Goal: Navigation & Orientation: Understand site structure

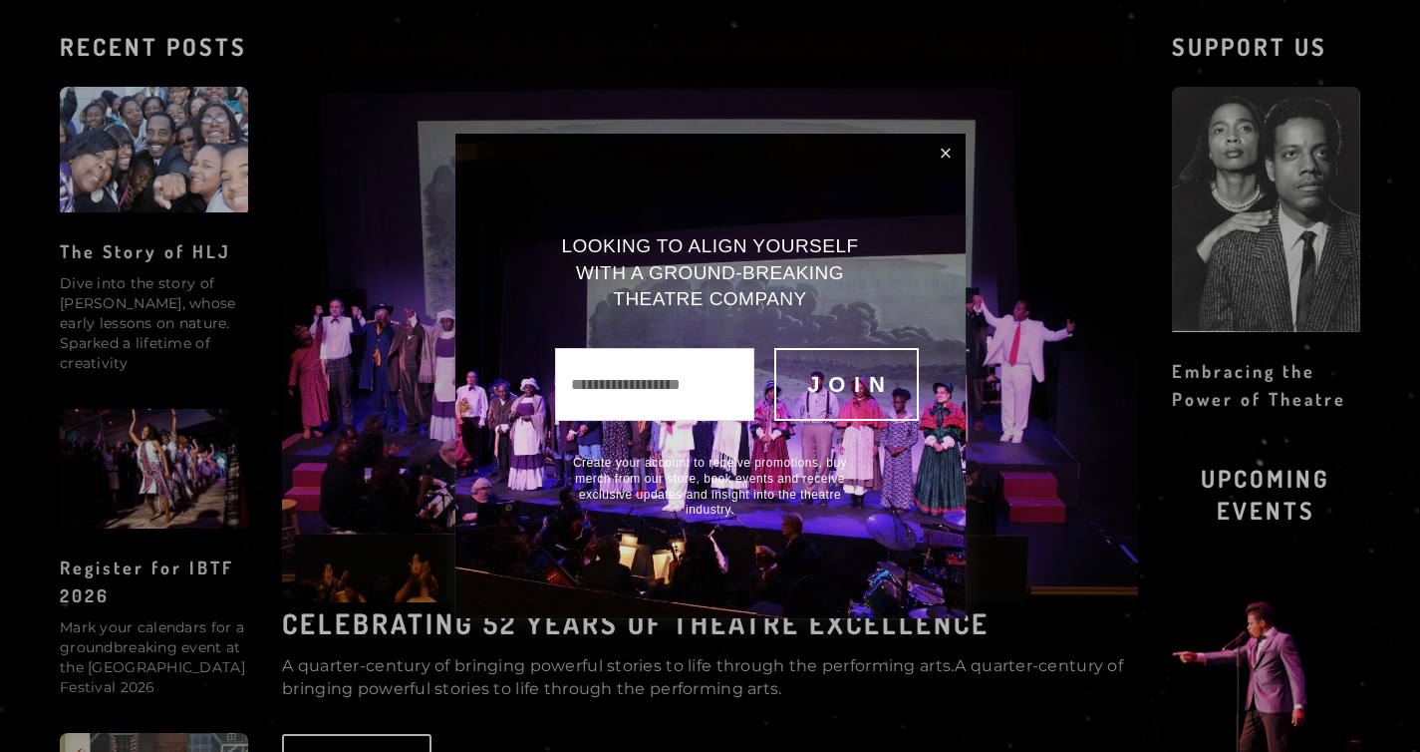
scroll to position [987, 0]
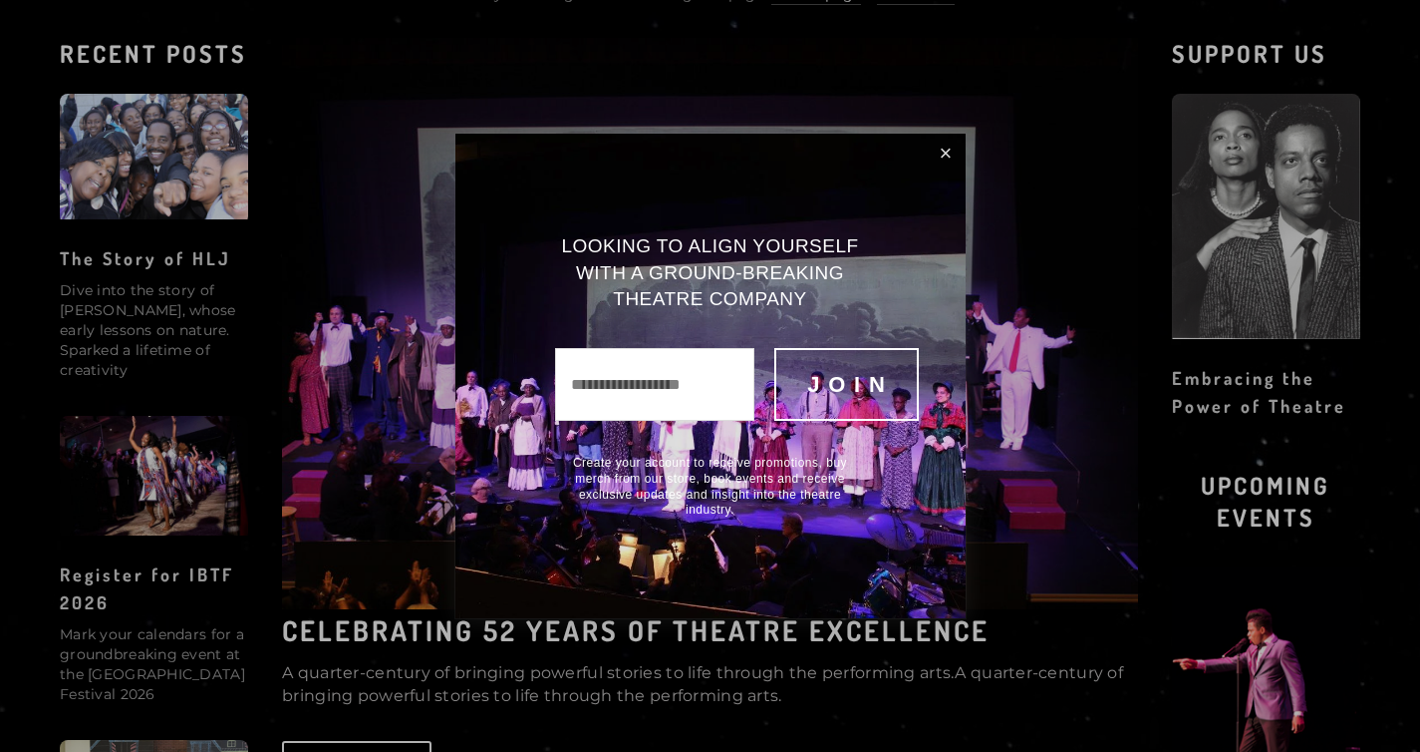
click at [941, 153] on link "Close" at bounding box center [946, 154] width 33 height 34
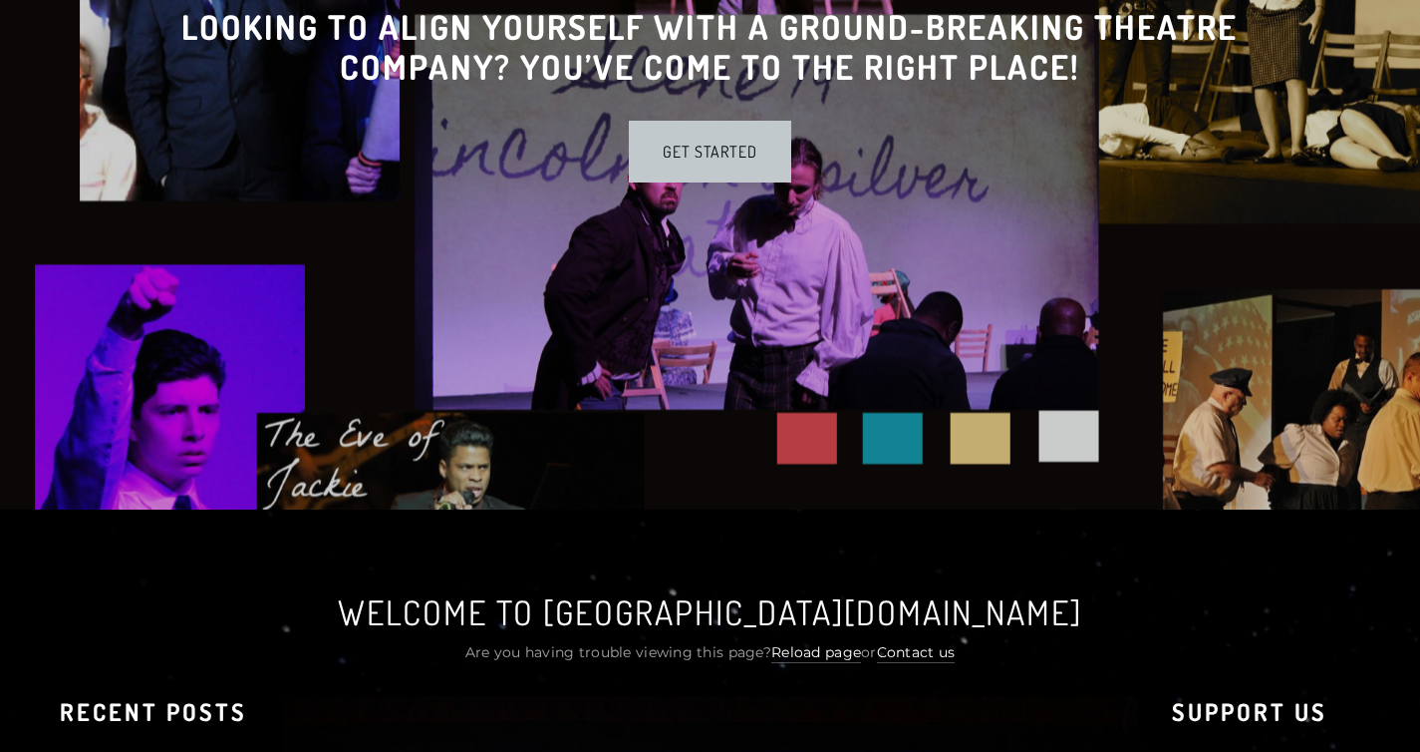
scroll to position [0, 0]
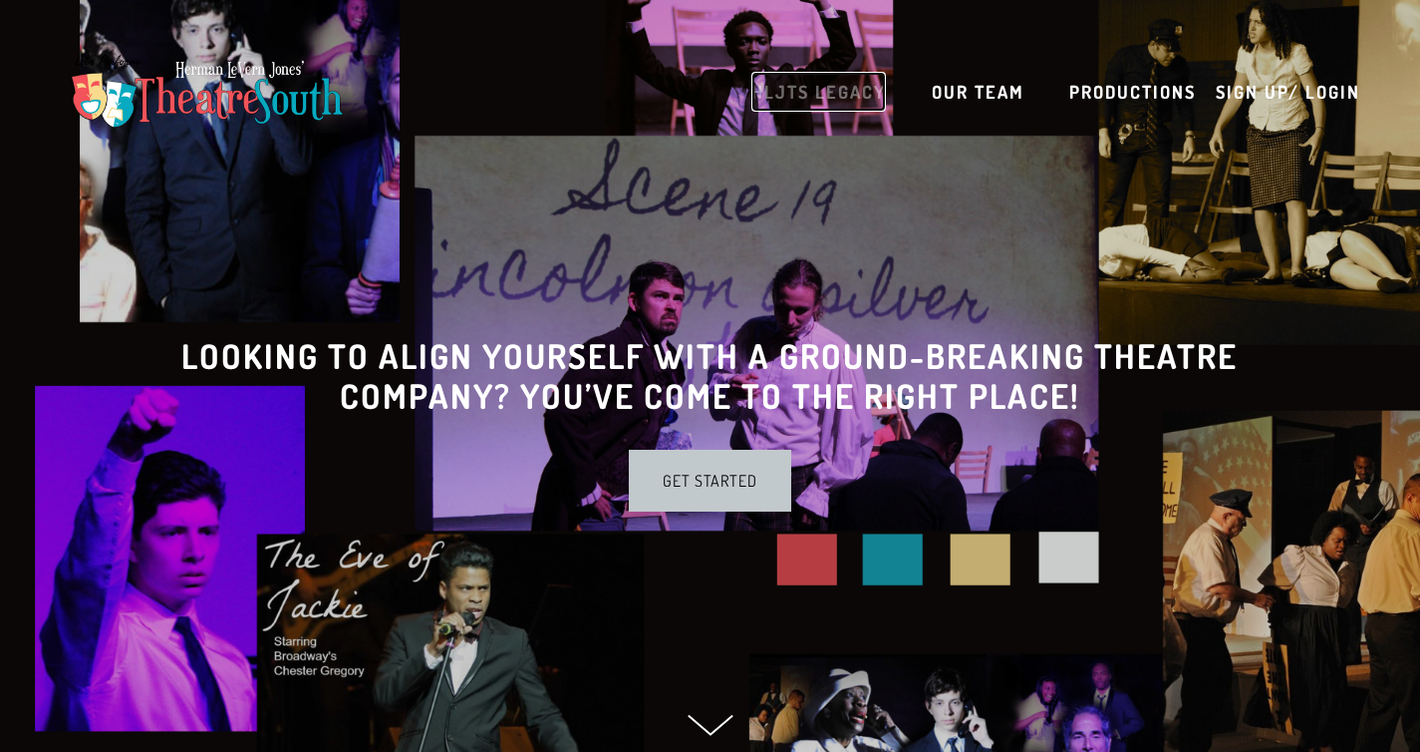
click at [844, 98] on link "HLJTS Legacy" at bounding box center [819, 92] width 135 height 40
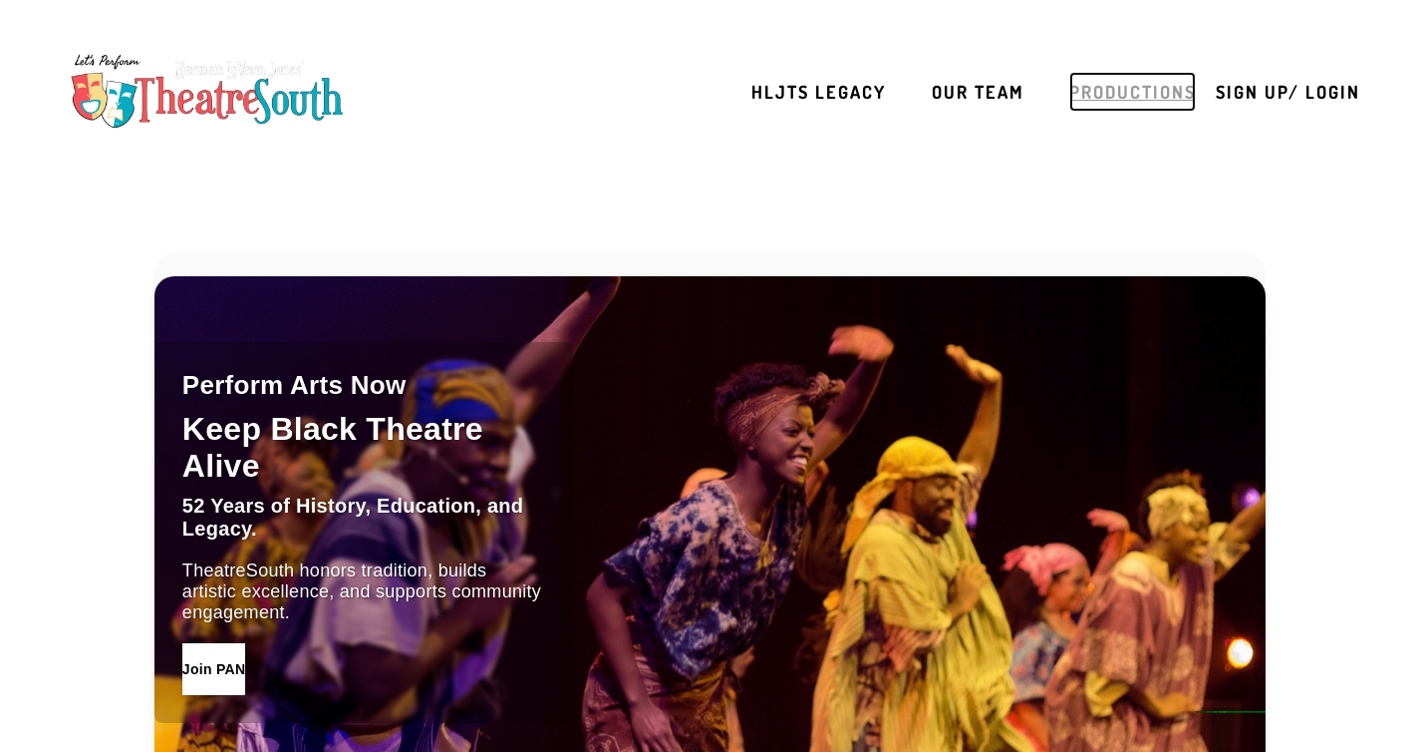
click at [1107, 95] on link "Productions" at bounding box center [1133, 92] width 127 height 40
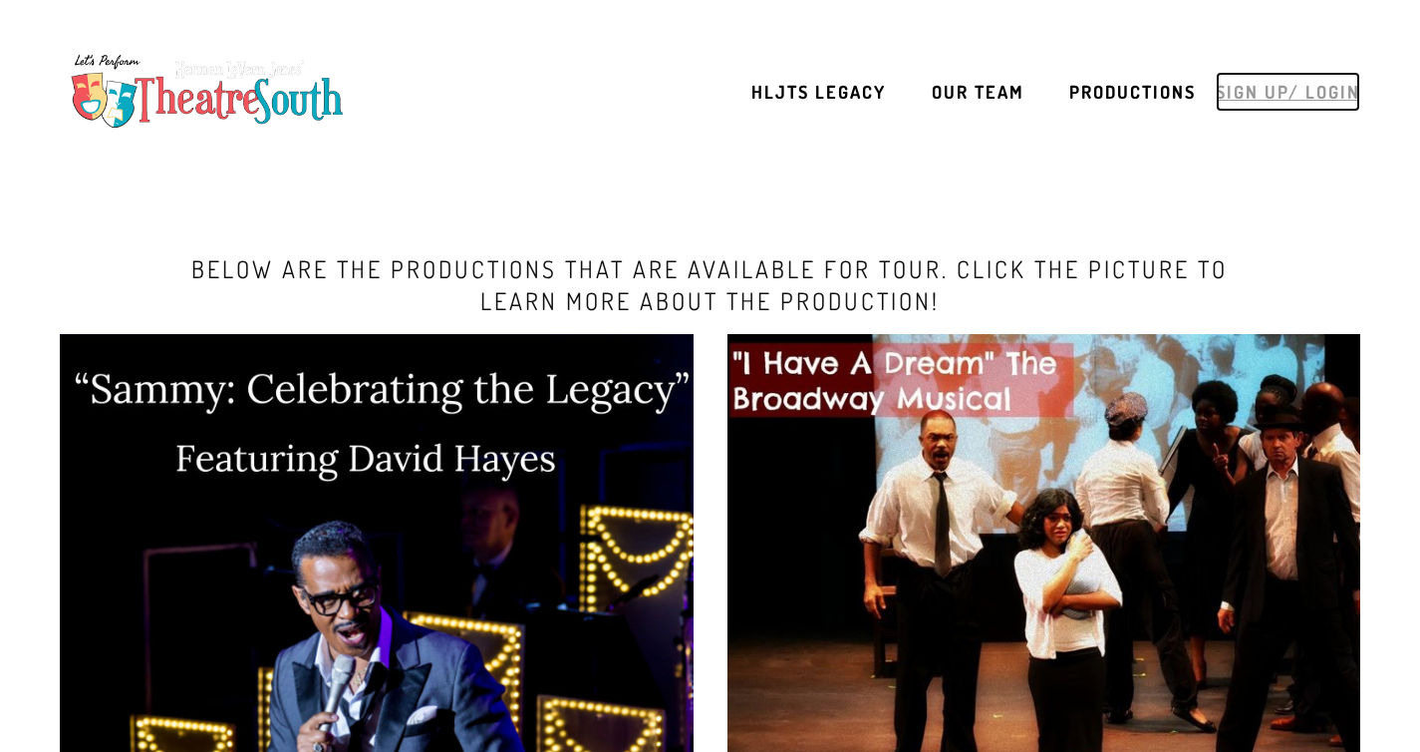
click at [1256, 77] on link "Sign up/ Login" at bounding box center [1288, 92] width 145 height 40
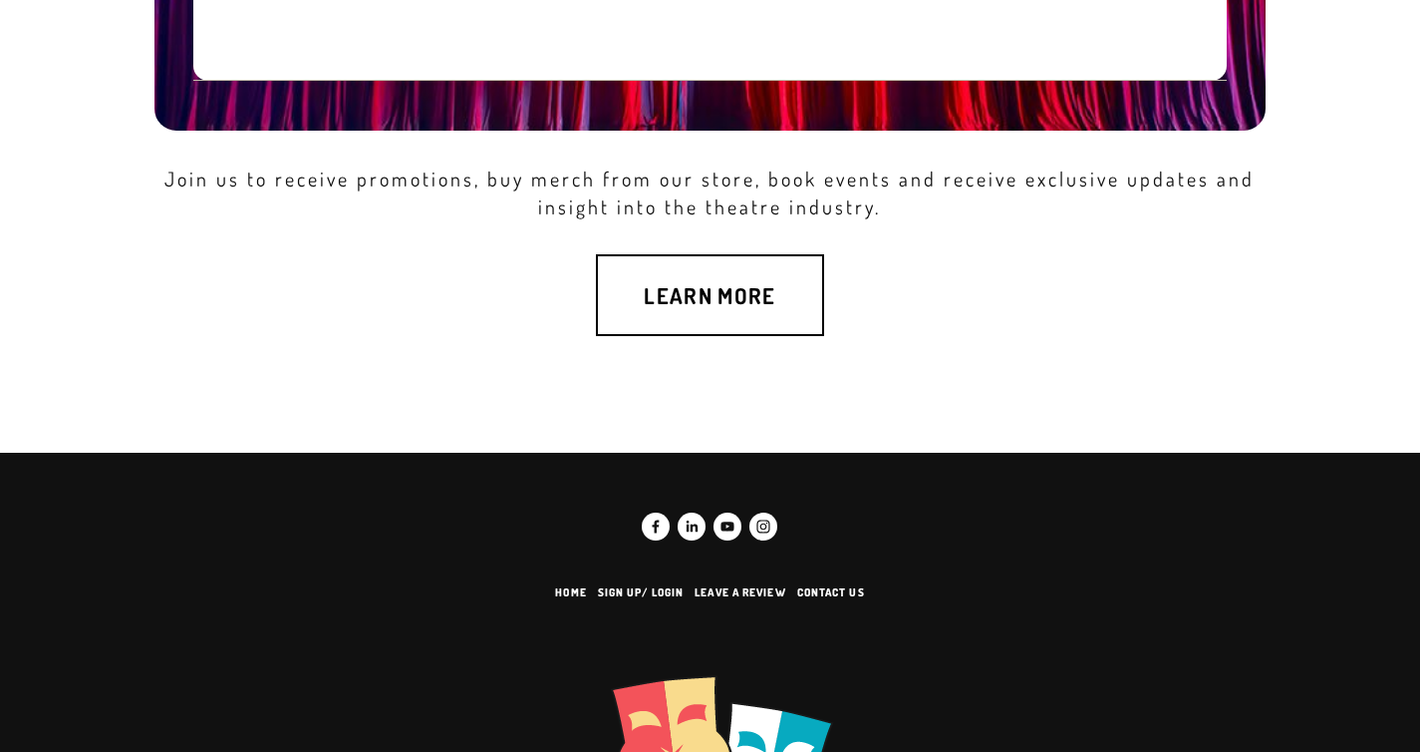
scroll to position [558, 0]
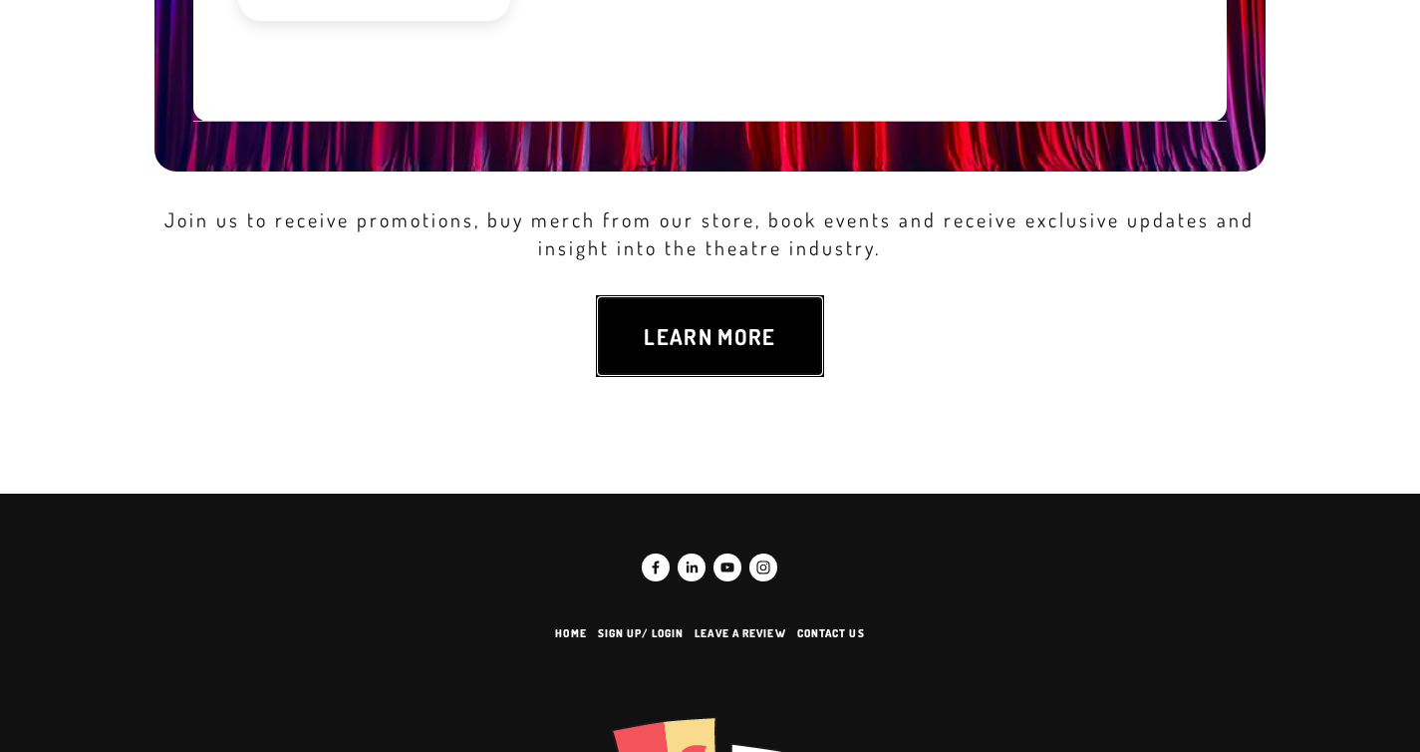
click at [750, 355] on link "Learn more" at bounding box center [709, 336] width 227 height 82
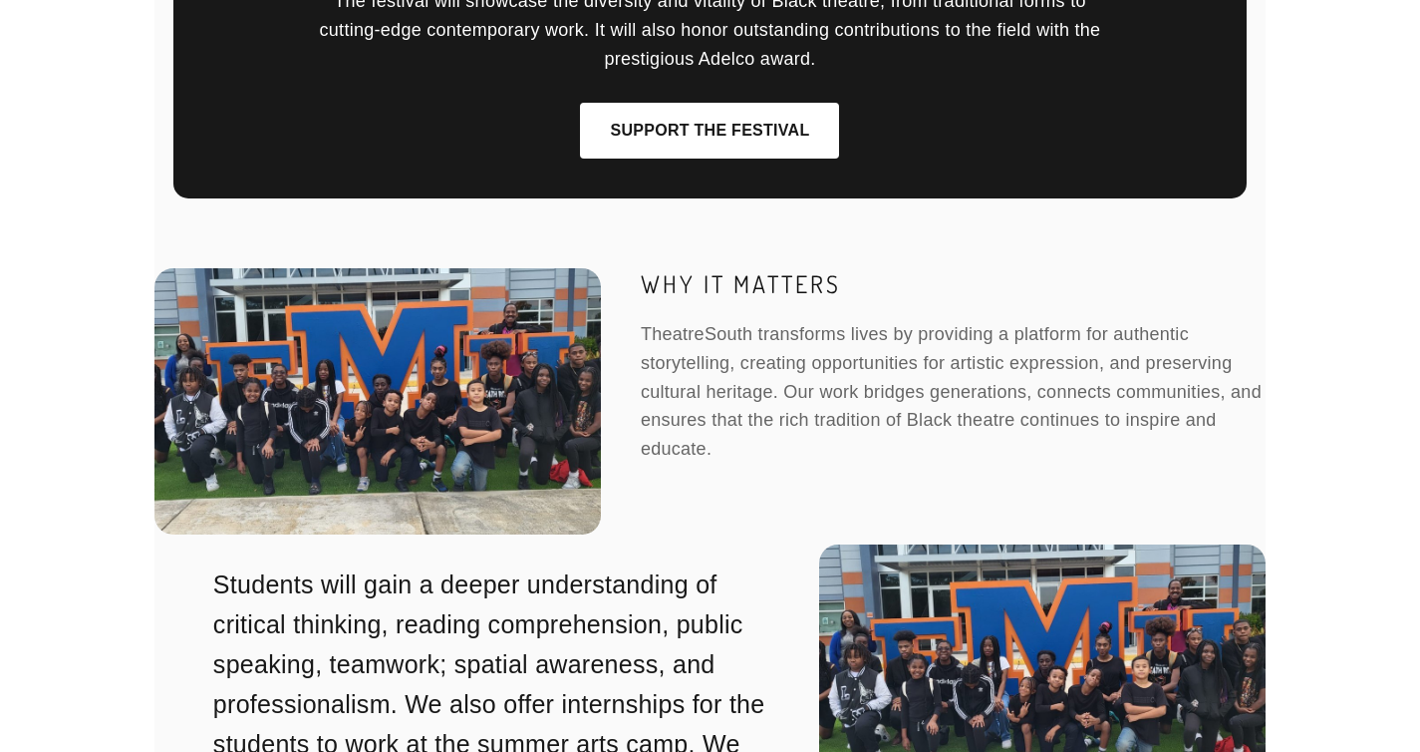
scroll to position [5193, 0]
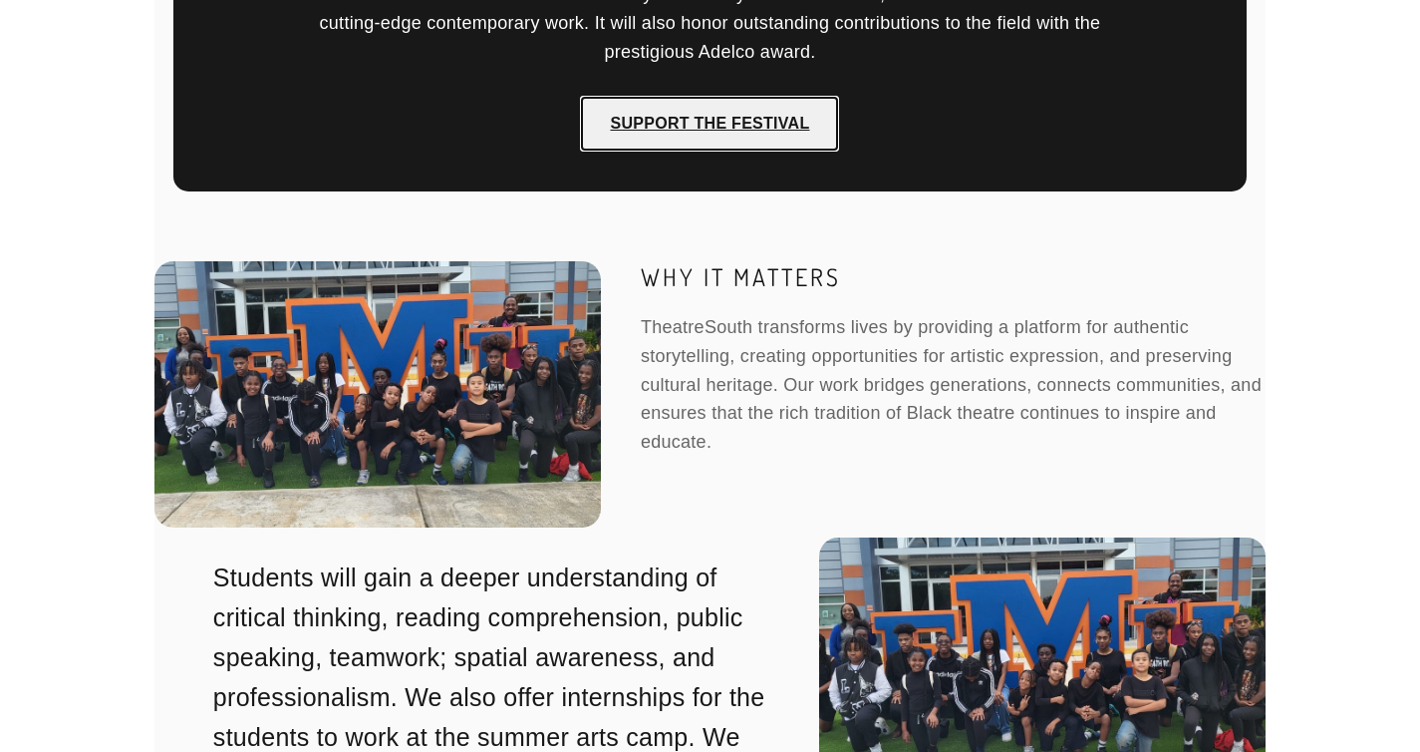
click at [767, 115] on link "Support the Festival" at bounding box center [709, 124] width 259 height 56
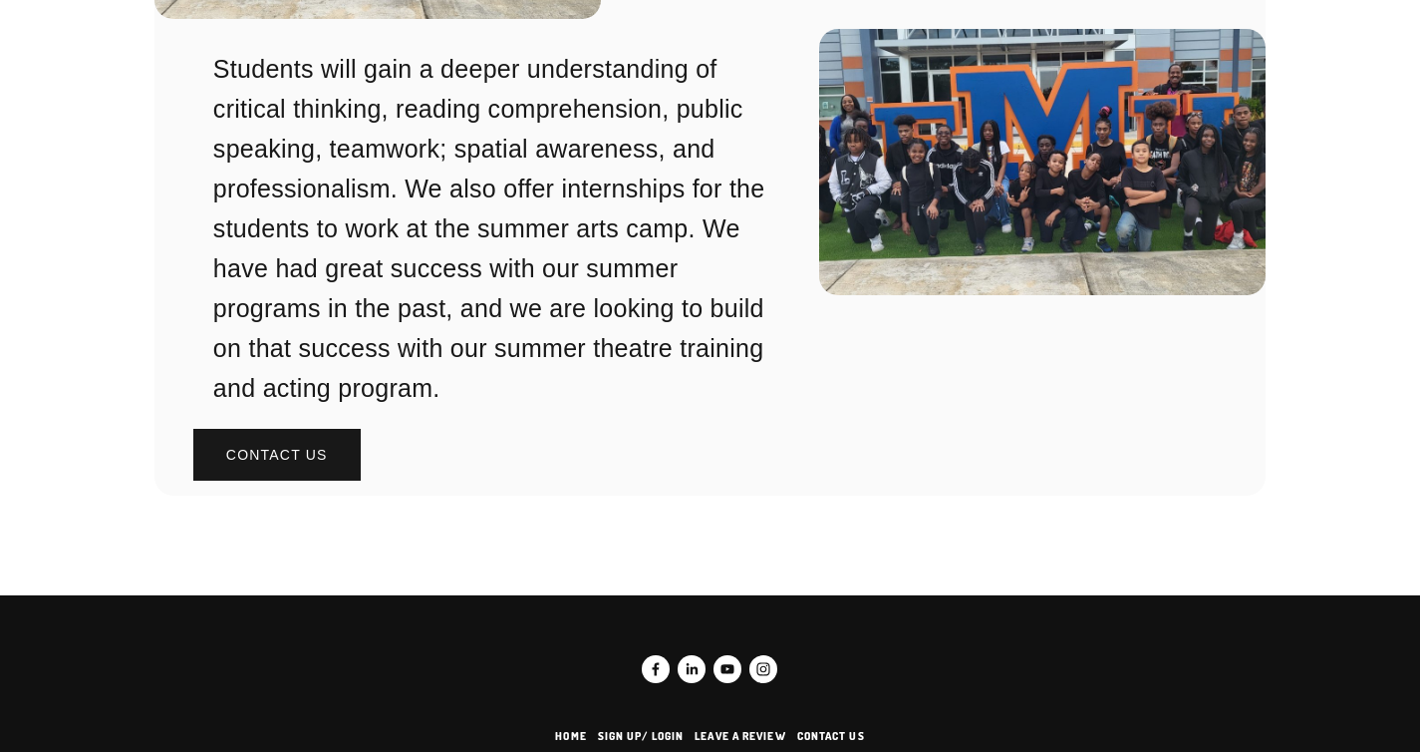
scroll to position [5882, 0]
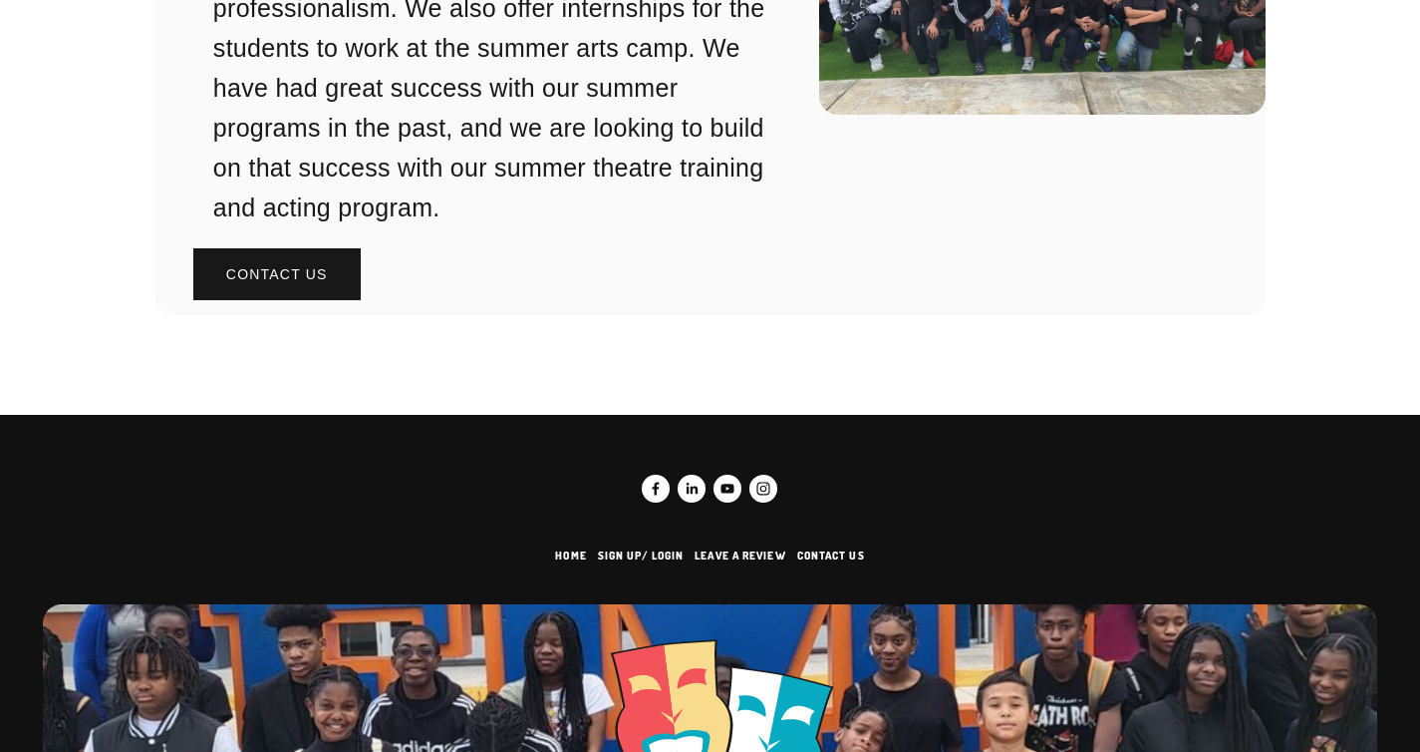
click at [300, 219] on div "Students will gain a deeper understanding of critical thinking, reading compreh…" at bounding box center [476, 84] width 606 height 432
click at [300, 267] on p "Contact us" at bounding box center [277, 274] width 102 height 14
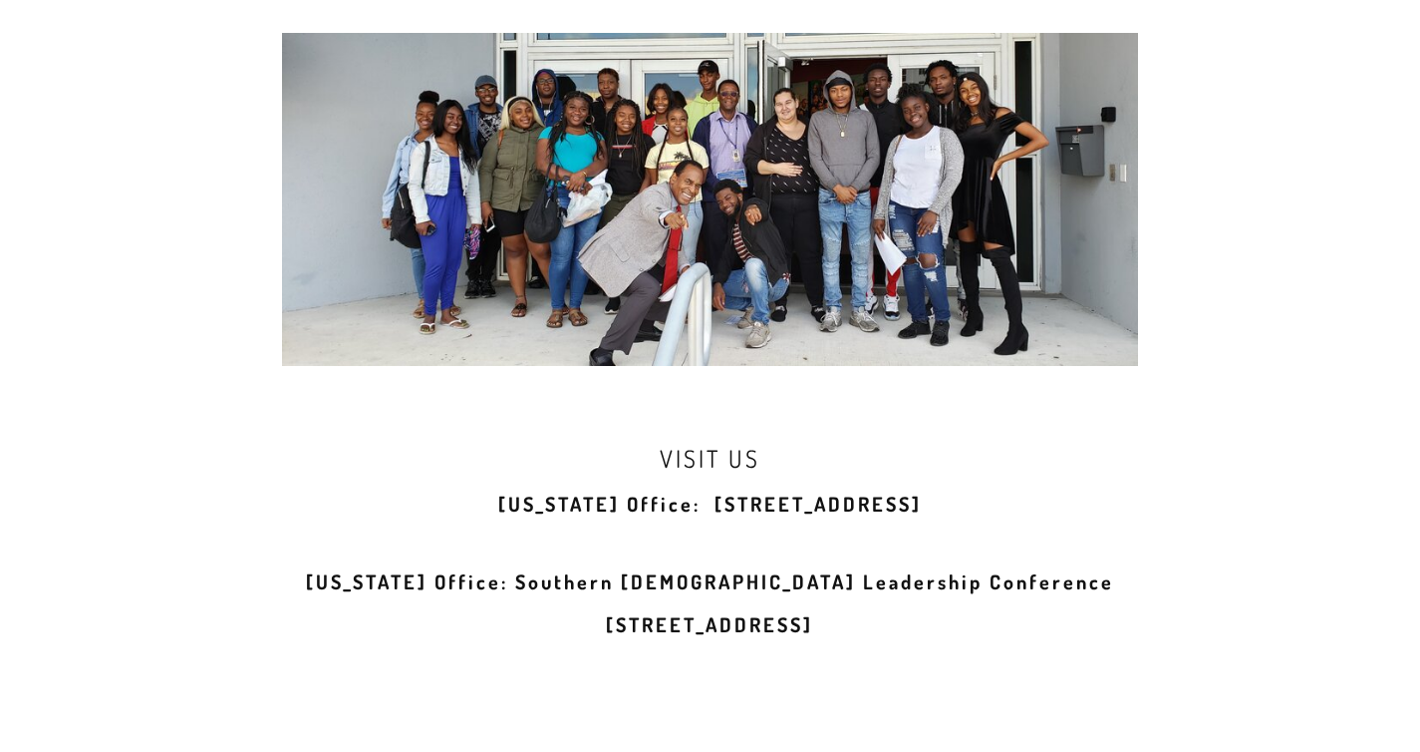
scroll to position [1562, 0]
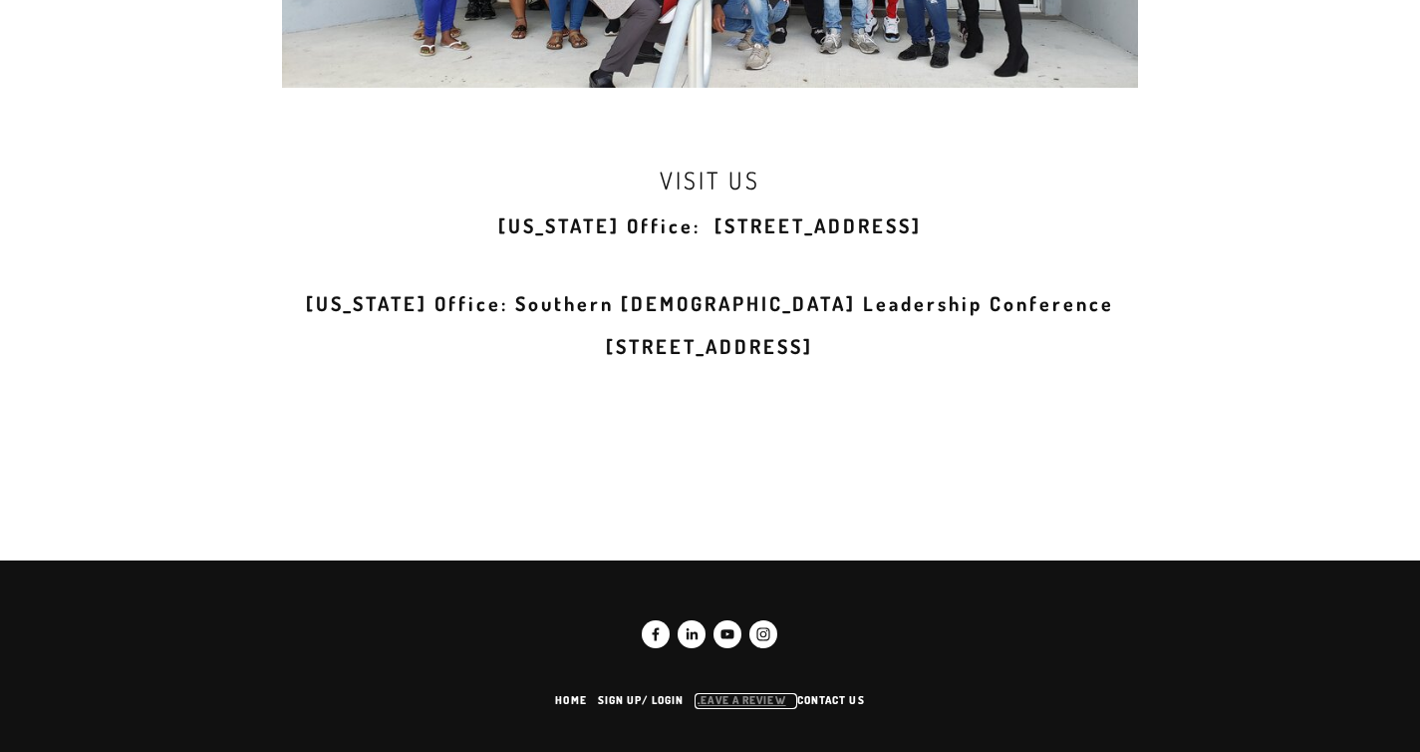
click at [740, 697] on link "Leave a Review" at bounding box center [746, 700] width 102 height 15
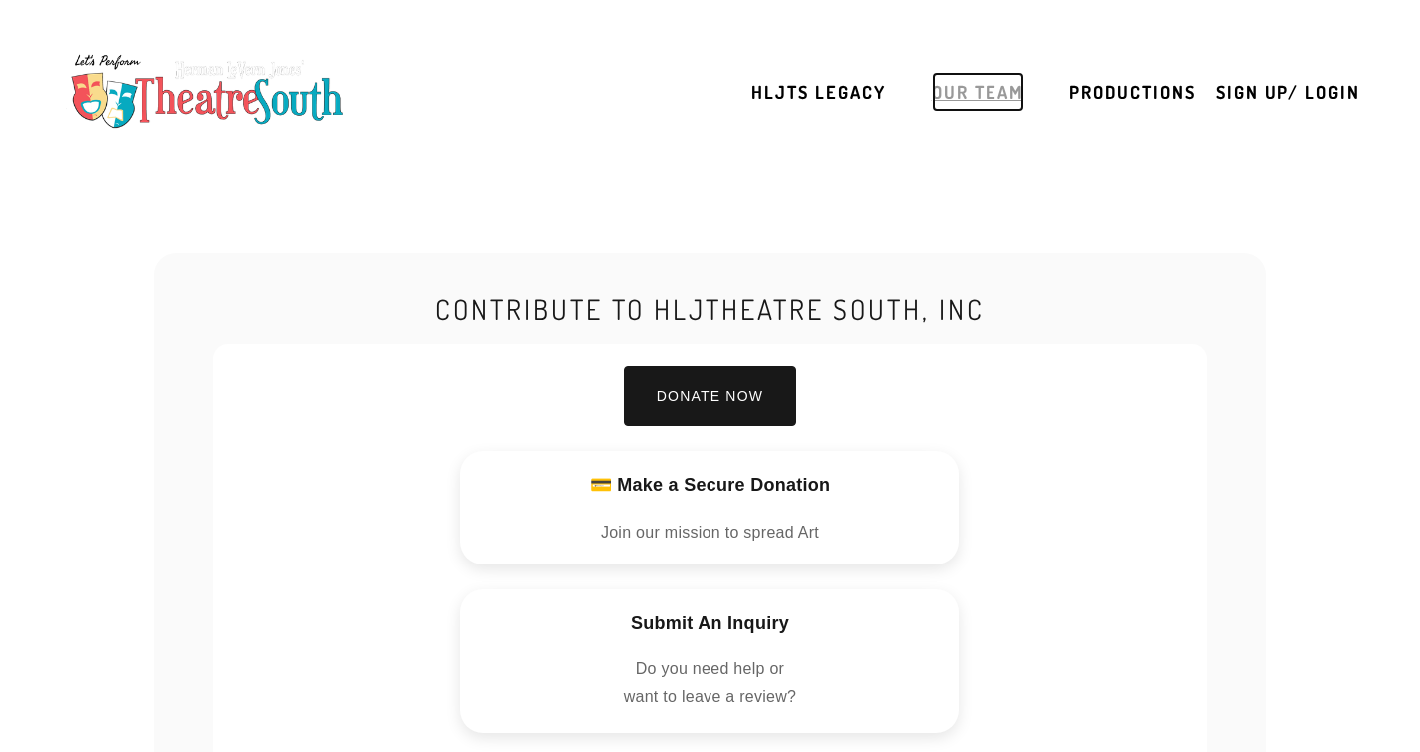
click at [1005, 91] on link "Our Team" at bounding box center [978, 92] width 93 height 40
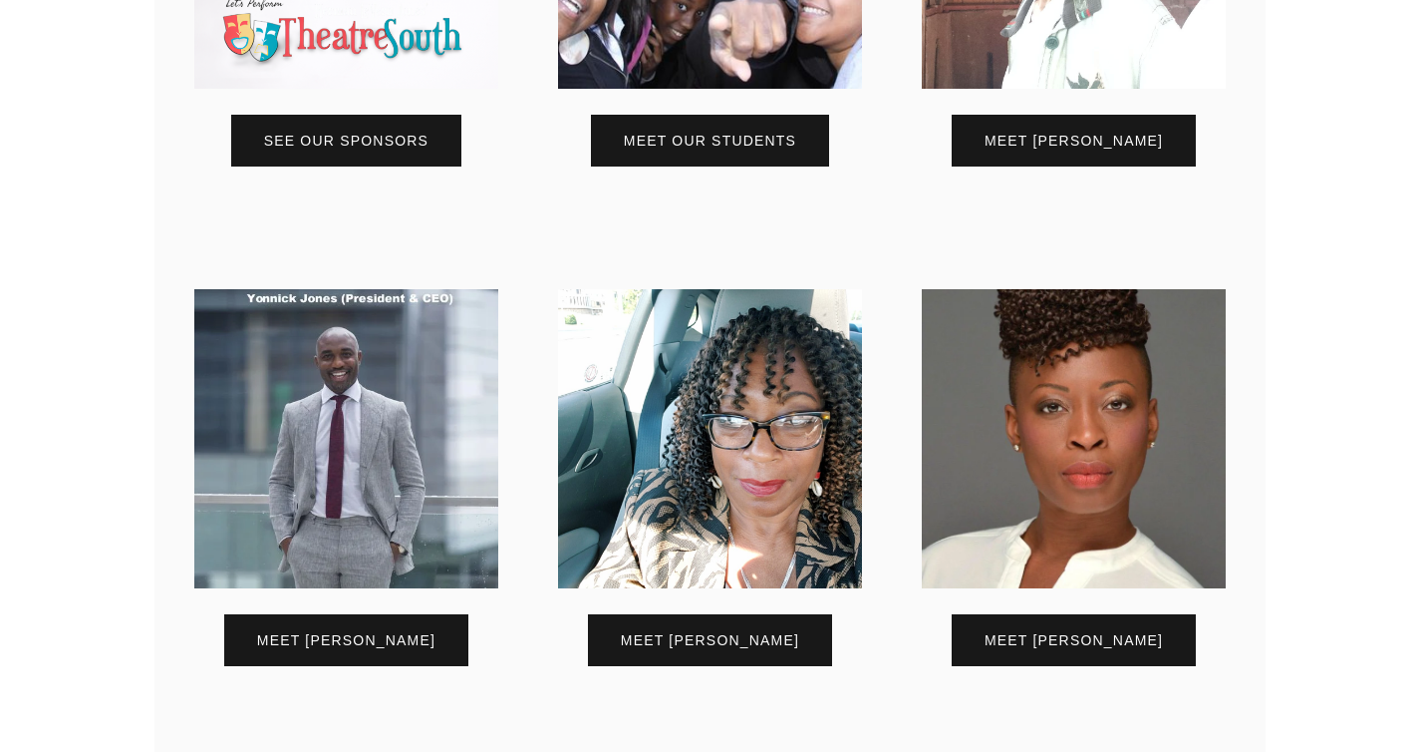
scroll to position [1501, 0]
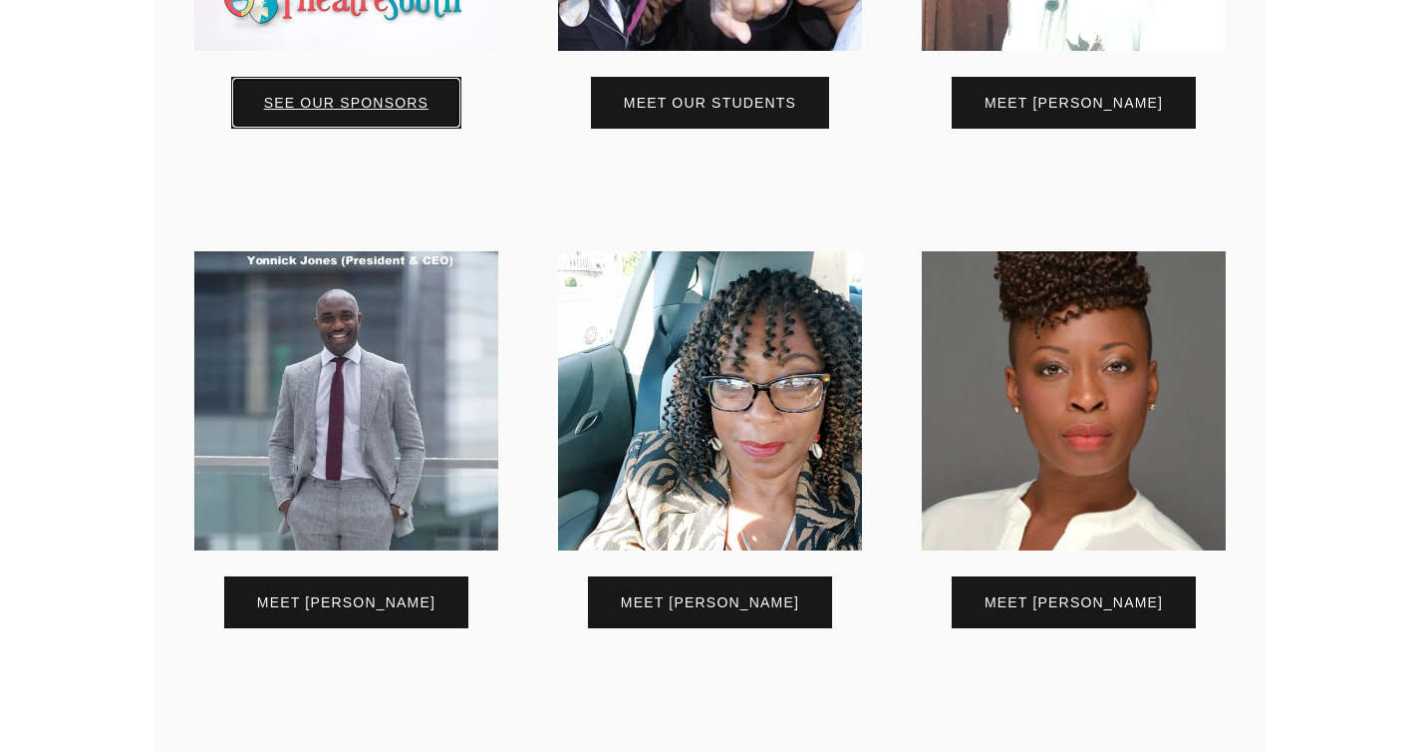
click at [379, 110] on p "See our Sponsors" at bounding box center [346, 103] width 164 height 14
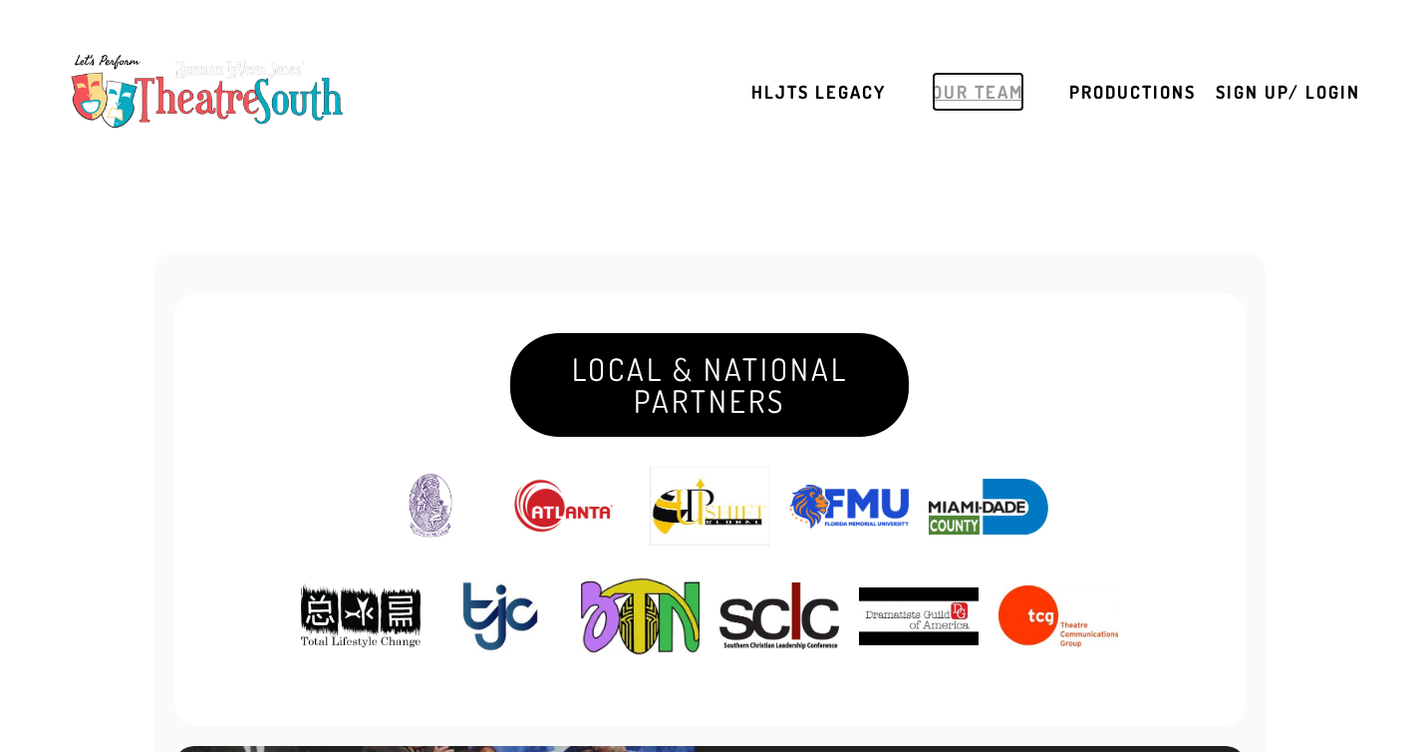
click at [1014, 72] on link "Our Team" at bounding box center [978, 92] width 93 height 40
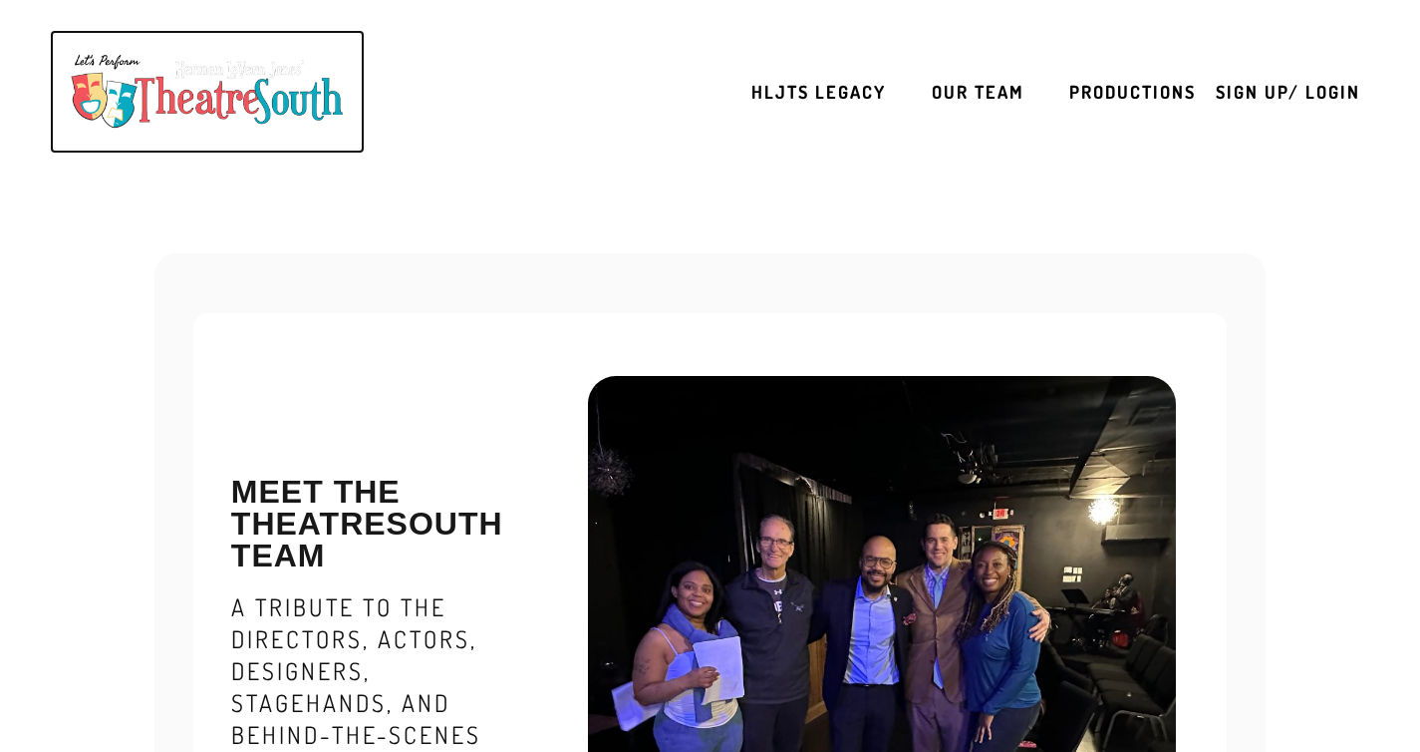
click at [283, 109] on img at bounding box center [207, 92] width 295 height 94
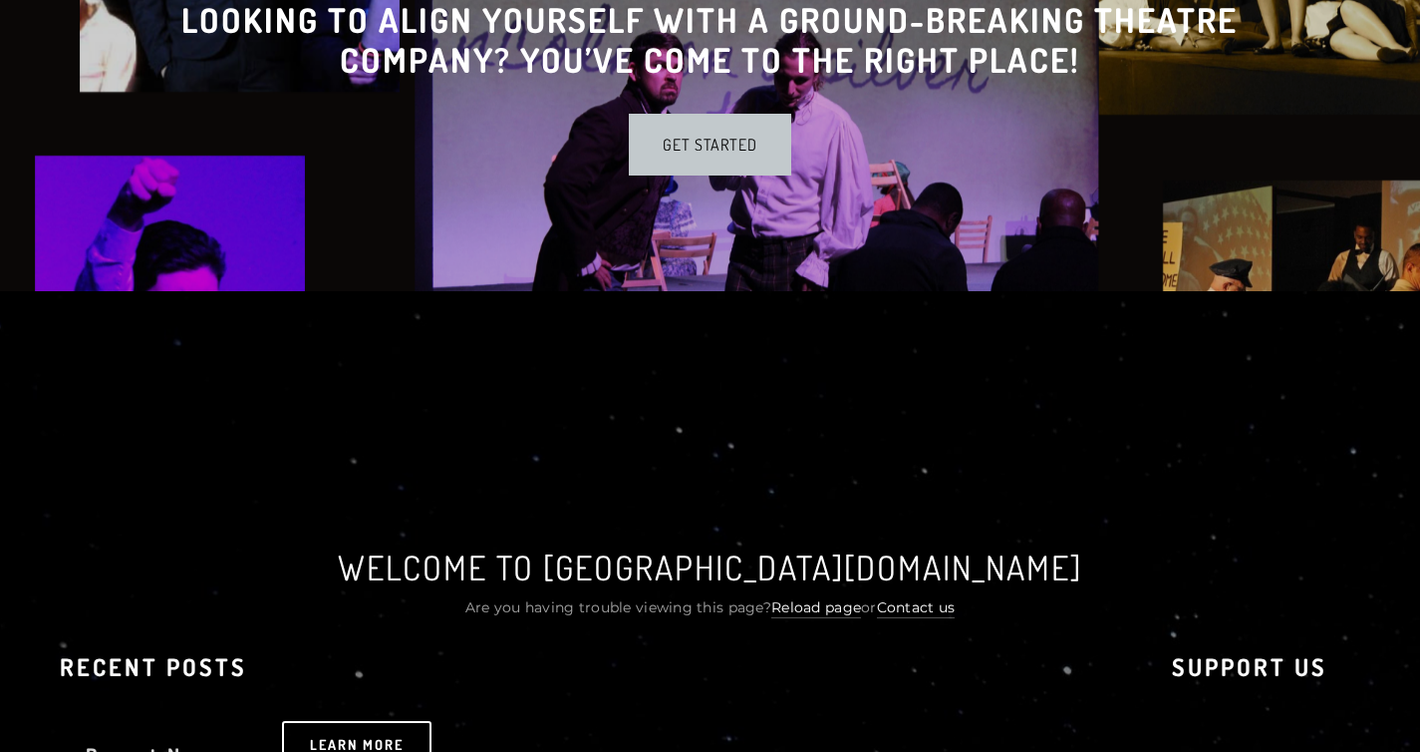
scroll to position [459, 0]
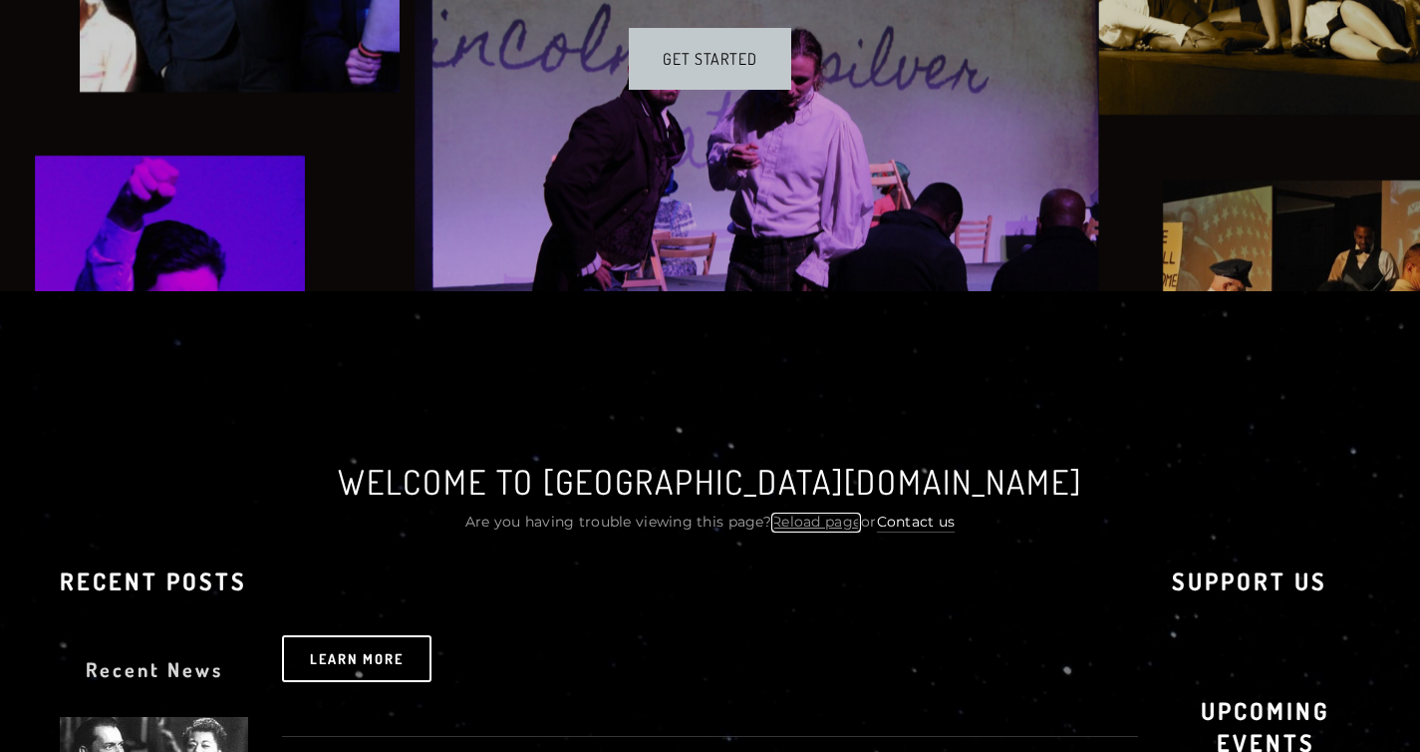
click at [846, 512] on link "Reload page" at bounding box center [816, 522] width 90 height 20
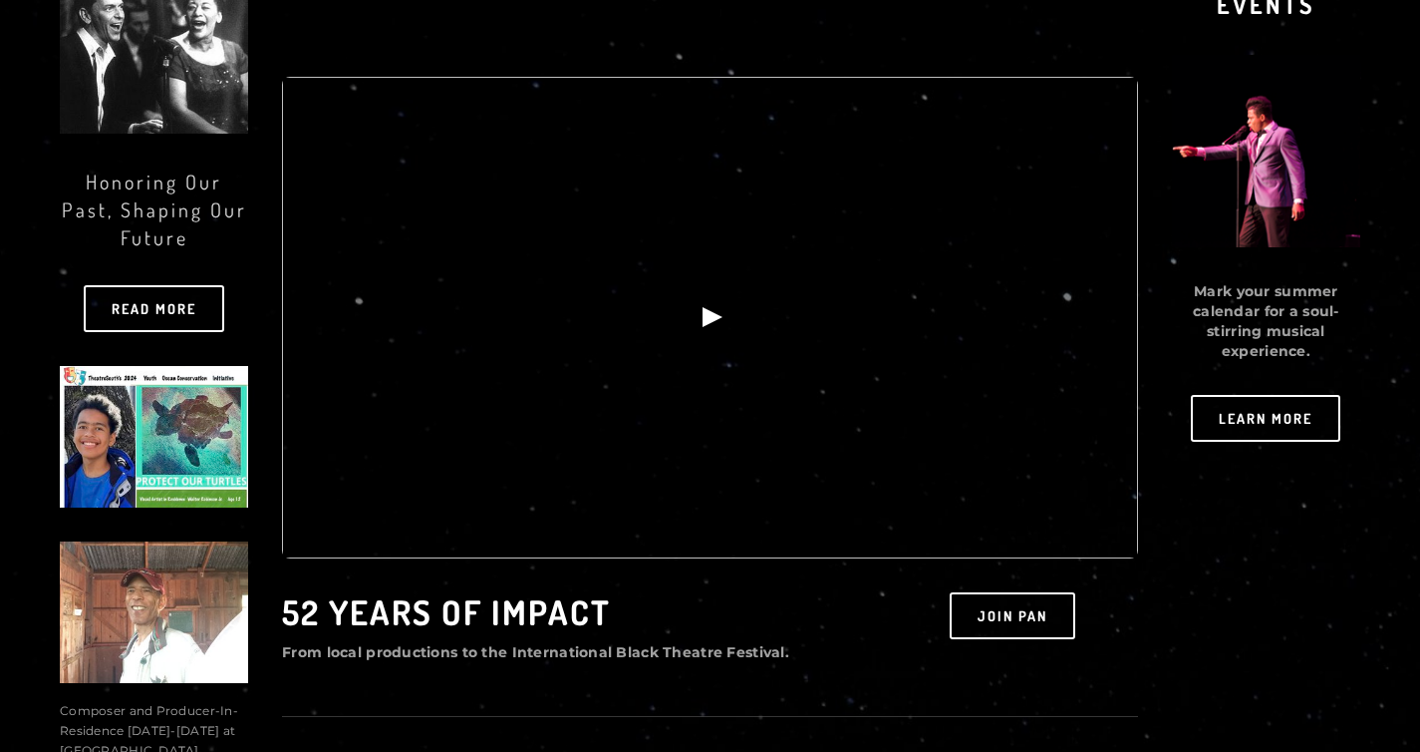
scroll to position [1210, 0]
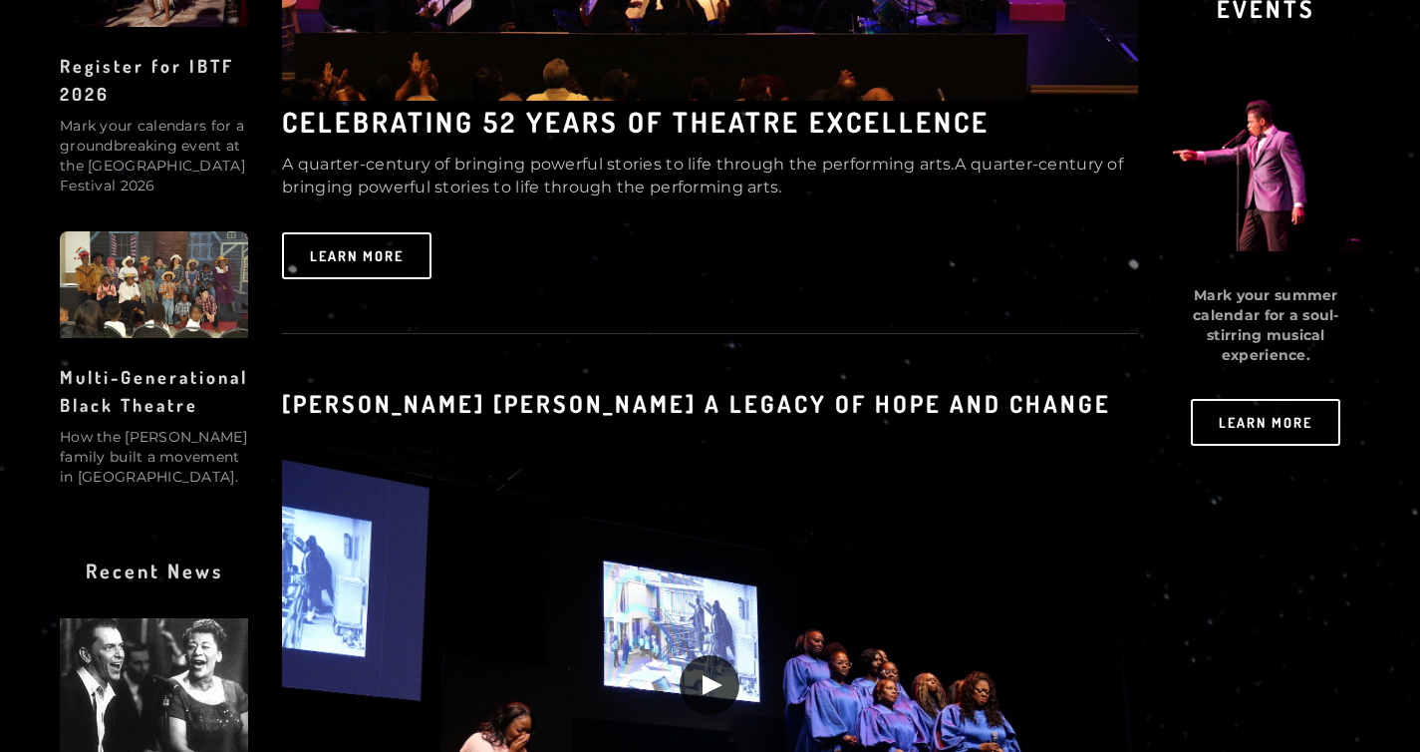
scroll to position [1468, 0]
